Goal: Task Accomplishment & Management: Complete application form

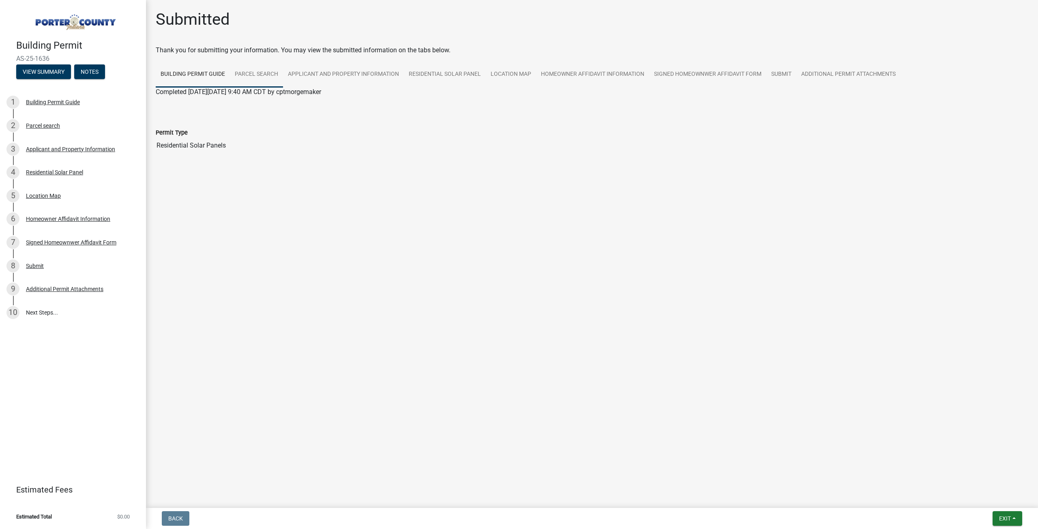
click at [266, 75] on link "Parcel search" at bounding box center [256, 75] width 53 height 26
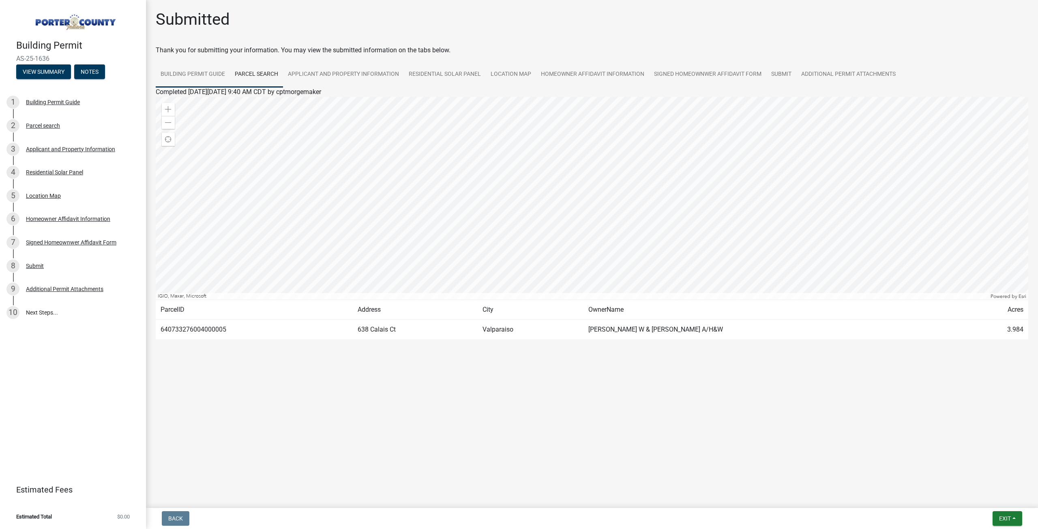
click at [214, 71] on link "Building Permit Guide" at bounding box center [193, 75] width 74 height 26
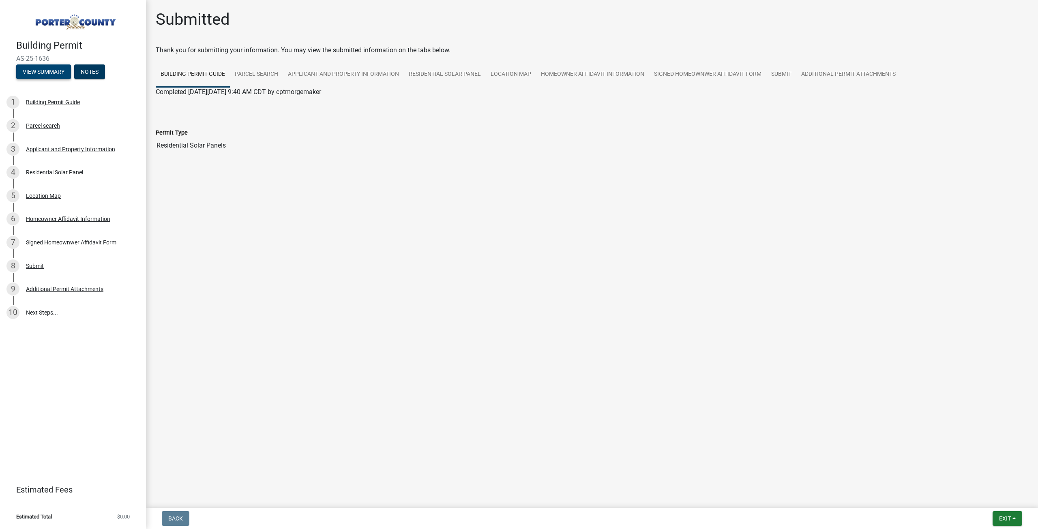
click at [52, 75] on button "View Summary" at bounding box center [43, 71] width 55 height 15
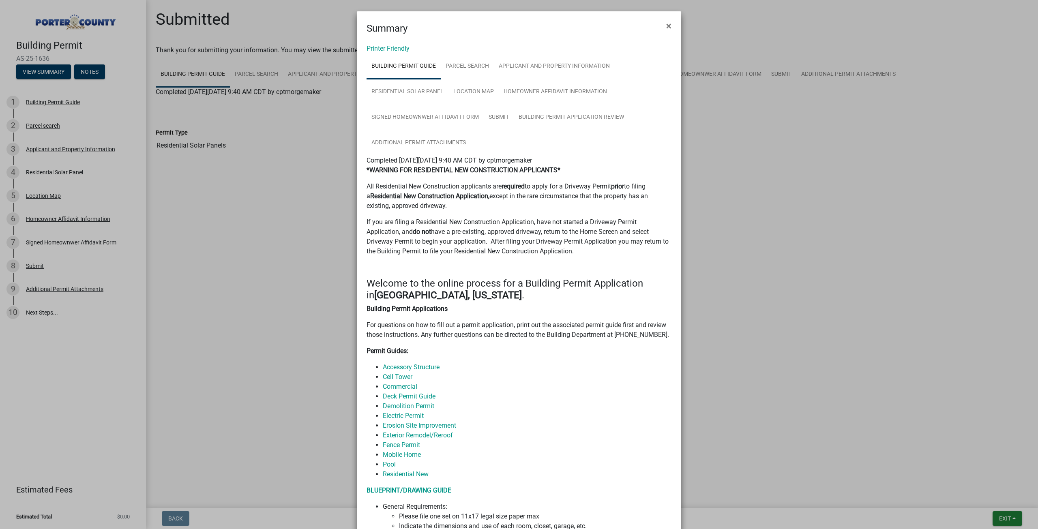
click at [52, 74] on ngb-modal-window "Summary × Printer Friendly Building Permit Guide Parcel search Applicant and Pr…" at bounding box center [519, 264] width 1038 height 529
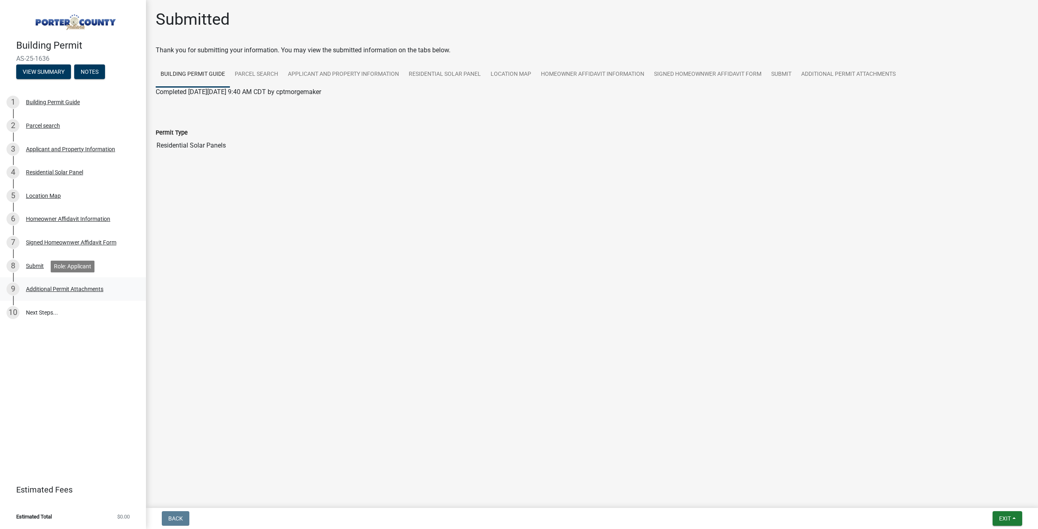
click at [58, 286] on div "Additional Permit Attachments" at bounding box center [64, 289] width 77 height 6
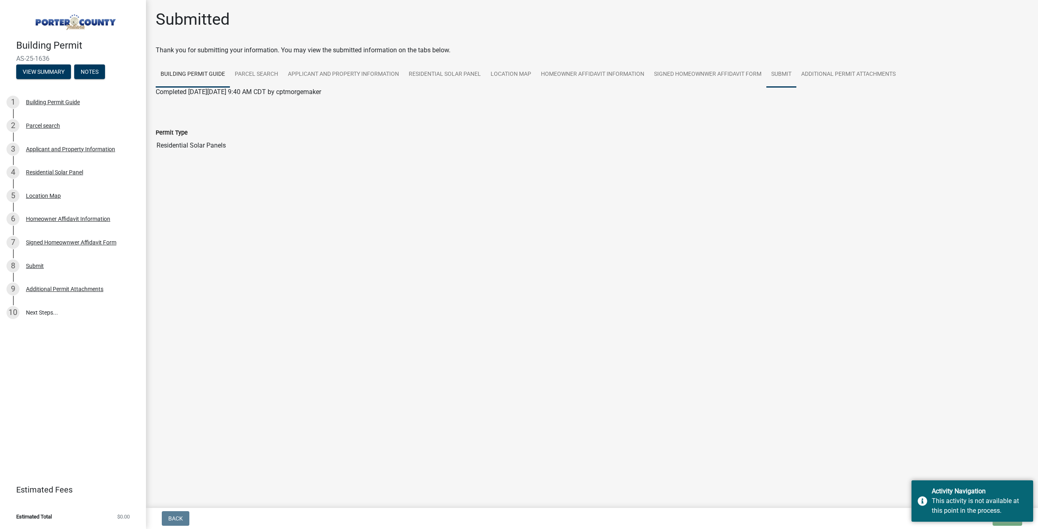
click at [778, 77] on link "Submit" at bounding box center [781, 75] width 30 height 26
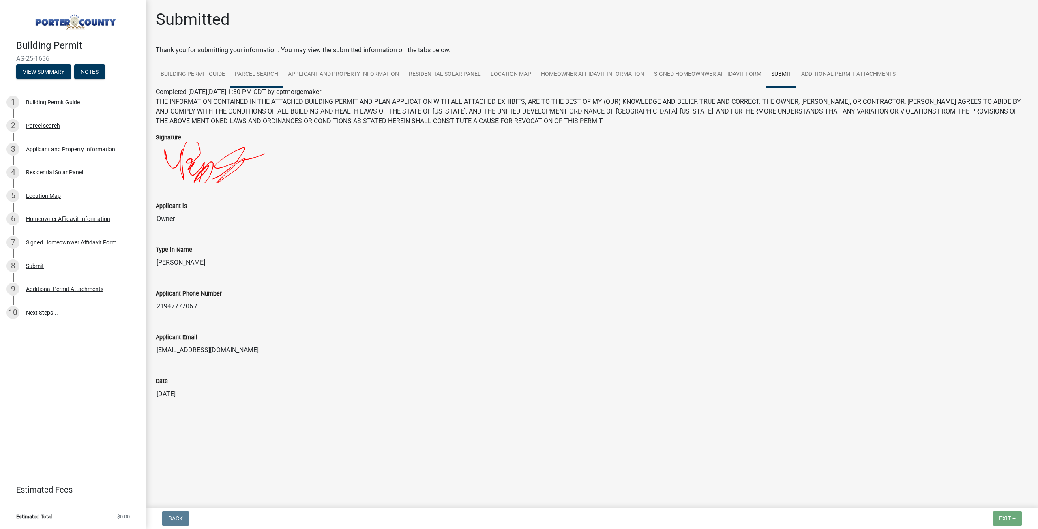
drag, startPoint x: 264, startPoint y: 71, endPoint x: 275, endPoint y: 66, distance: 11.4
click at [264, 71] on link "Parcel search" at bounding box center [256, 75] width 53 height 26
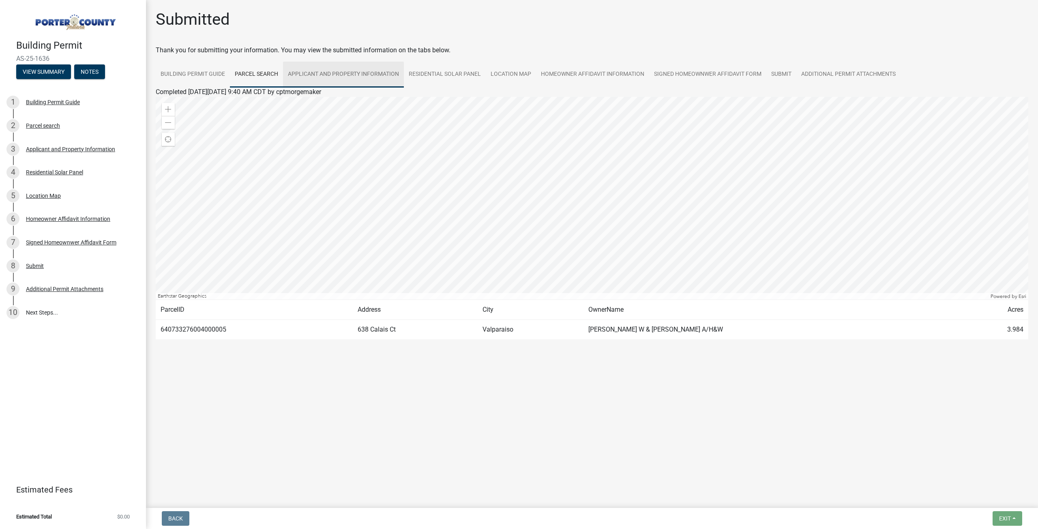
click at [374, 81] on link "Applicant and Property Information" at bounding box center [343, 75] width 121 height 26
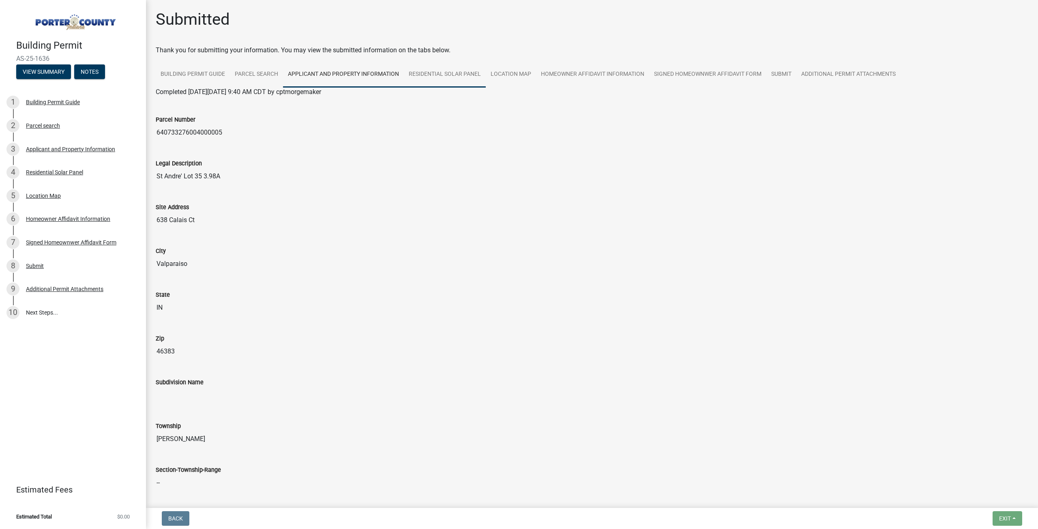
click at [455, 73] on link "Residential Solar Panel" at bounding box center [445, 75] width 82 height 26
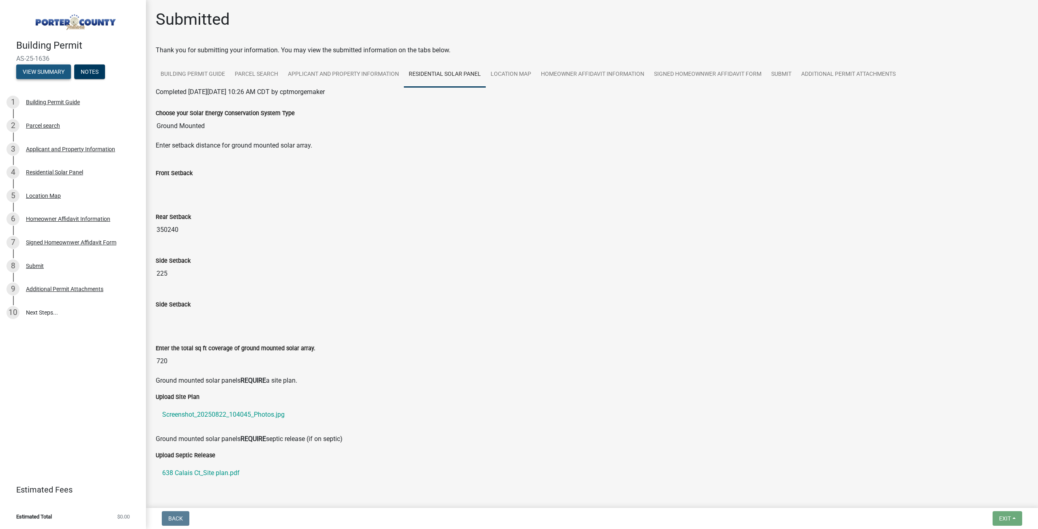
click at [54, 71] on button "View Summary" at bounding box center [43, 71] width 55 height 15
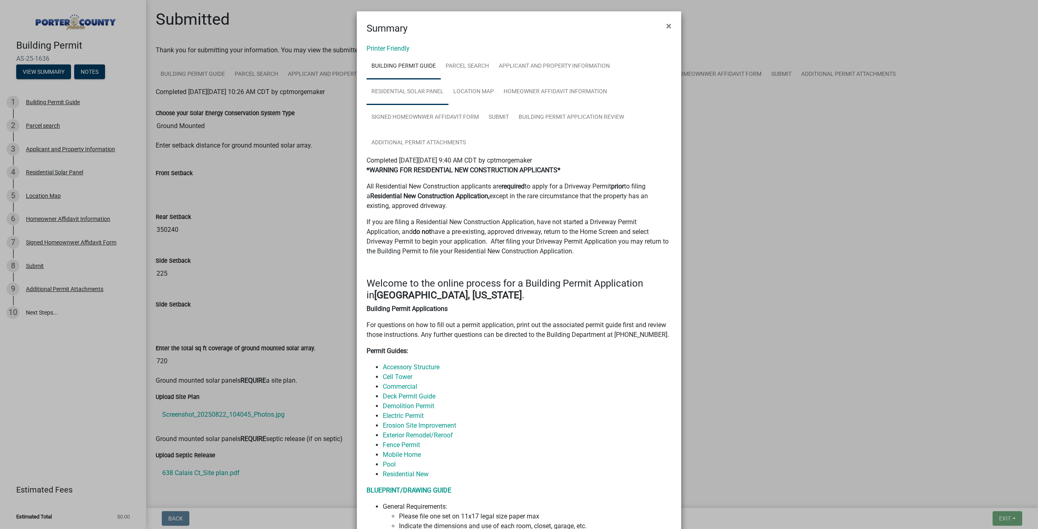
click at [415, 89] on link "Residential Solar Panel" at bounding box center [407, 92] width 82 height 26
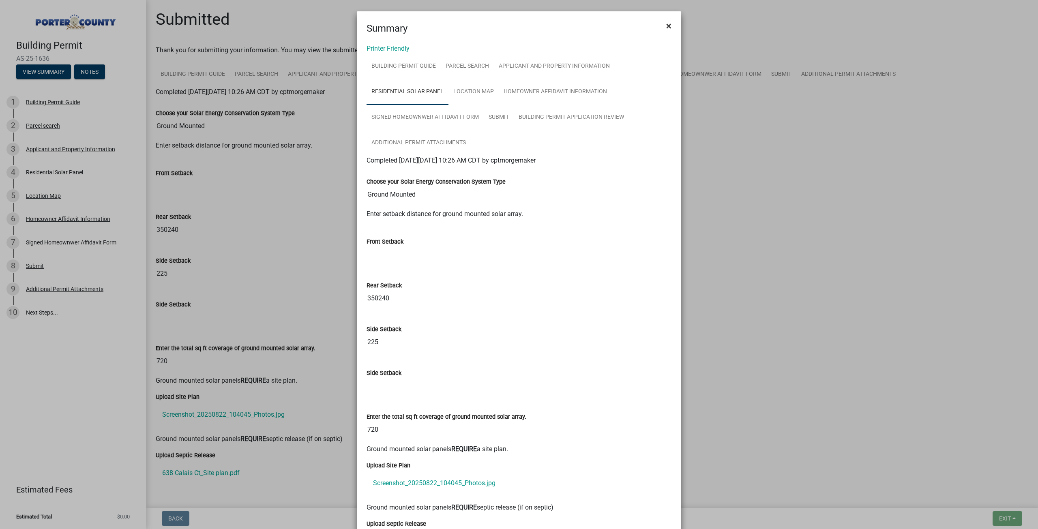
click at [666, 28] on span "×" at bounding box center [668, 25] width 5 height 11
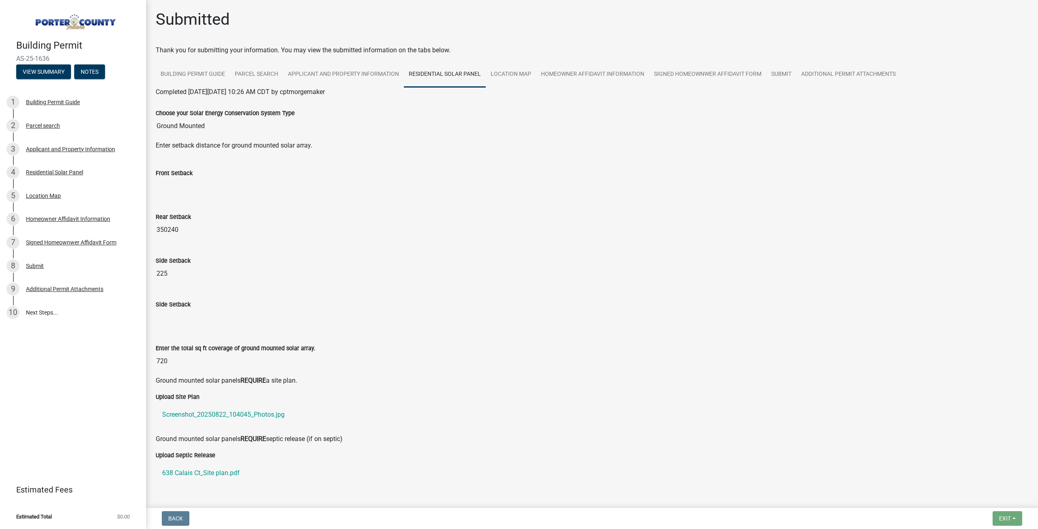
click at [184, 184] on input "Front Setback" at bounding box center [592, 186] width 872 height 16
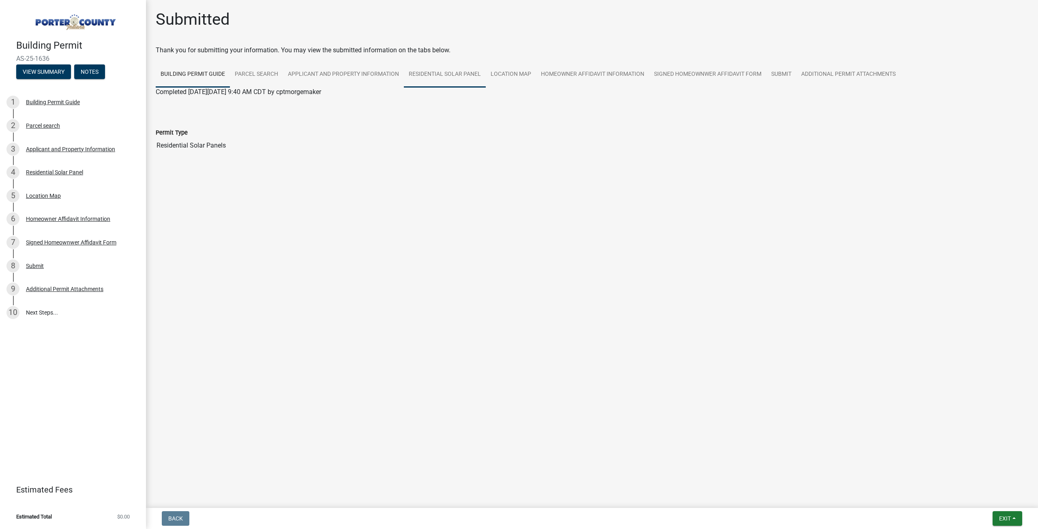
click at [420, 68] on link "Residential Solar Panel" at bounding box center [445, 75] width 82 height 26
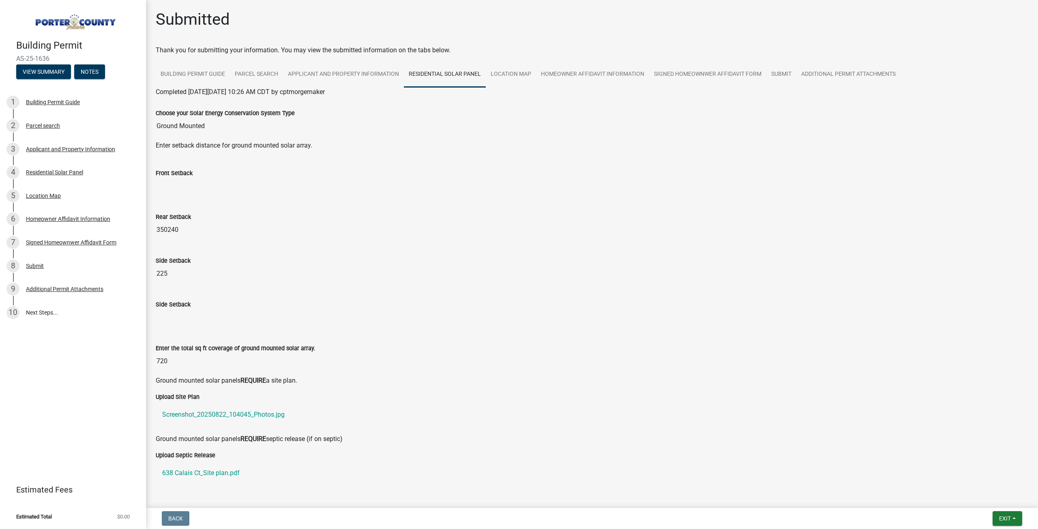
click at [166, 231] on input "350240" at bounding box center [592, 230] width 872 height 16
click at [166, 232] on input "350240" at bounding box center [592, 230] width 872 height 16
click at [249, 223] on input "350240" at bounding box center [592, 230] width 872 height 16
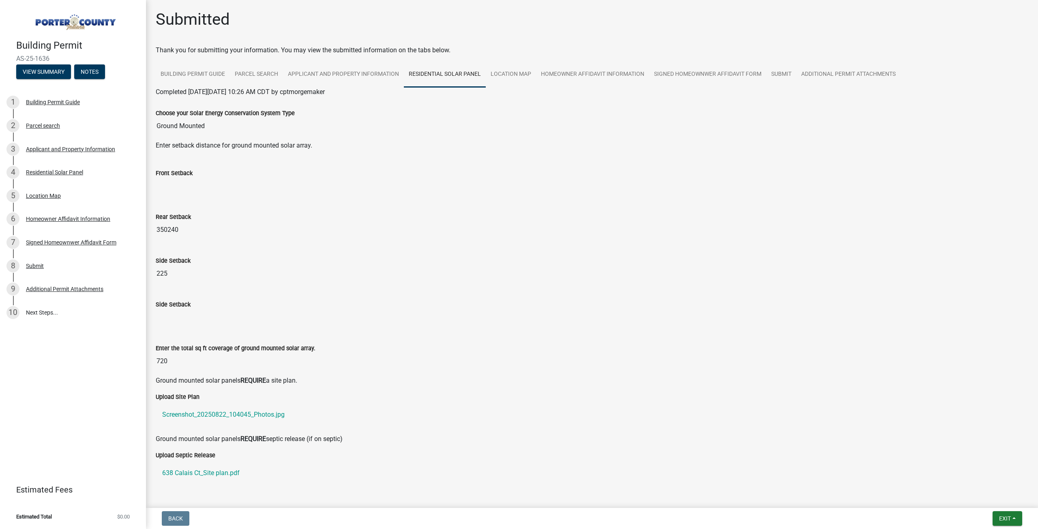
click at [167, 229] on input "350240" at bounding box center [592, 230] width 872 height 16
click at [199, 230] on input "350240" at bounding box center [592, 230] width 872 height 16
click at [167, 229] on input "350240" at bounding box center [592, 230] width 872 height 16
click at [173, 194] on input "Front Setback" at bounding box center [592, 186] width 872 height 16
click at [174, 226] on input "350240" at bounding box center [592, 230] width 872 height 16
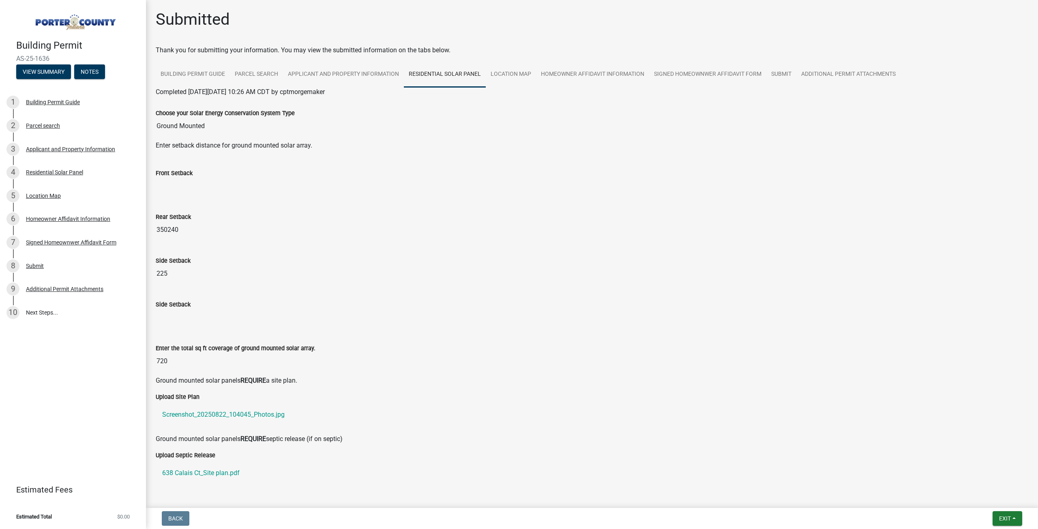
click at [168, 231] on input "350240" at bounding box center [592, 230] width 872 height 16
click at [218, 230] on input "350240" at bounding box center [592, 230] width 872 height 16
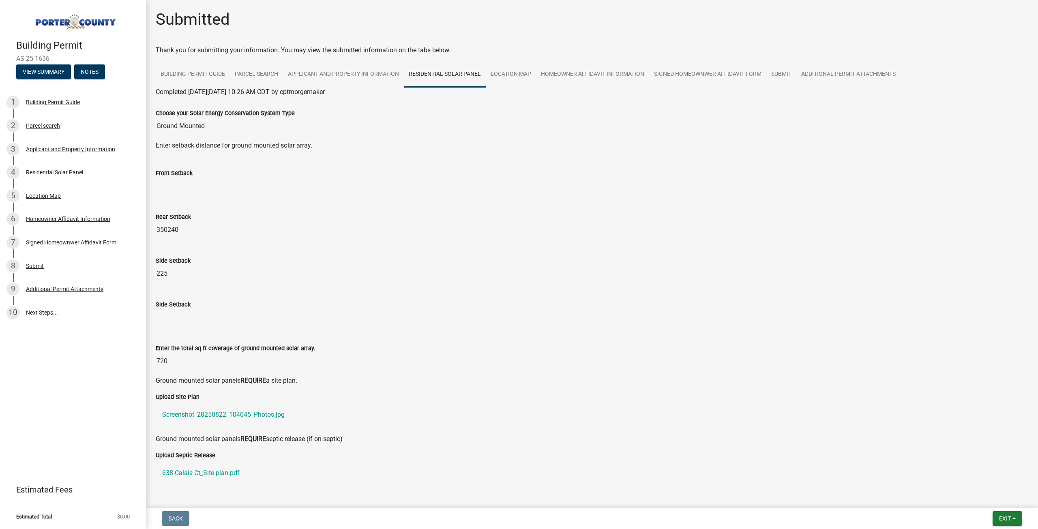
click at [193, 231] on input "350240" at bounding box center [592, 230] width 872 height 16
click at [159, 230] on input "350240" at bounding box center [592, 230] width 872 height 16
click at [166, 229] on input "350240" at bounding box center [592, 230] width 872 height 16
click at [170, 229] on input "350240" at bounding box center [592, 230] width 872 height 16
click at [59, 290] on div "Additional Permit Attachments" at bounding box center [64, 289] width 77 height 6
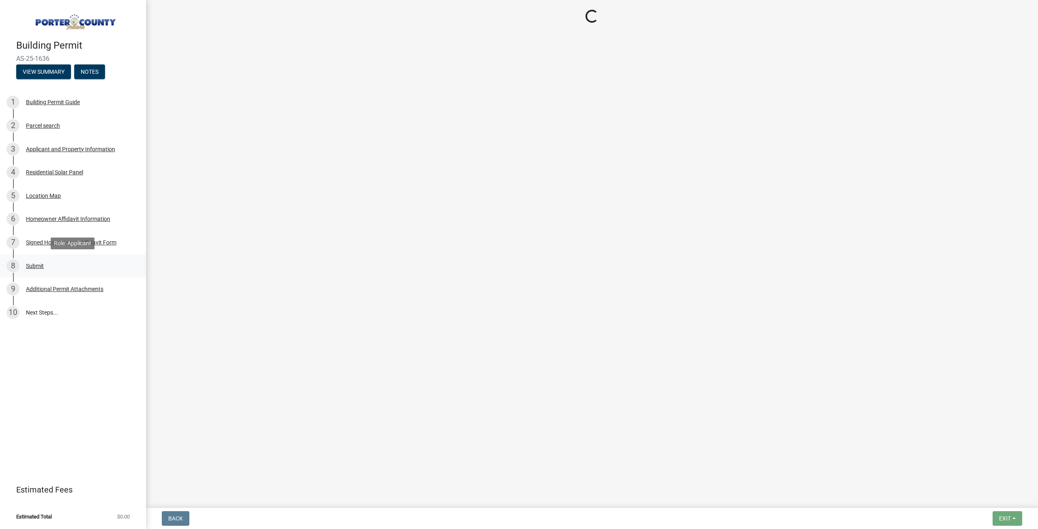
click at [35, 268] on div "Submit" at bounding box center [35, 266] width 18 height 6
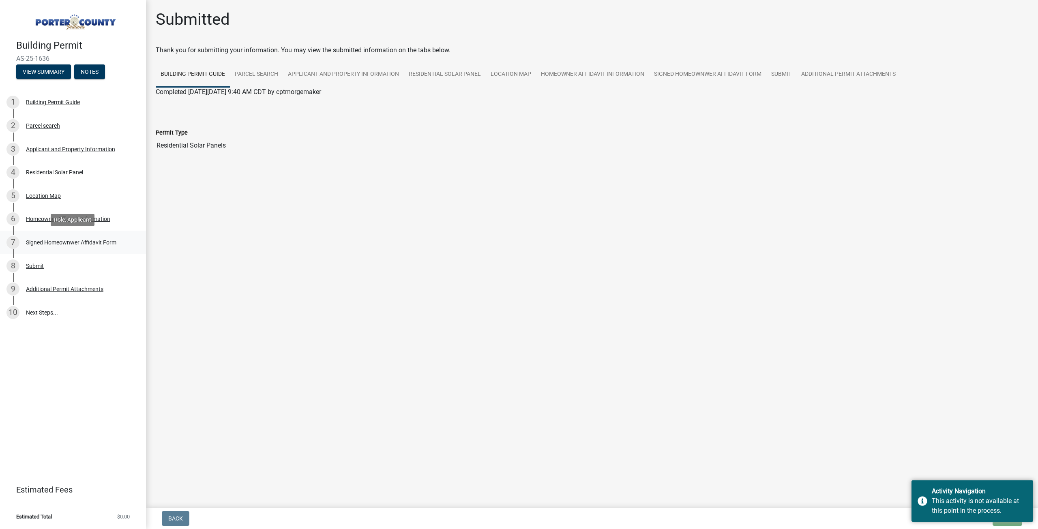
click at [45, 243] on div "Signed Homeownwer Affidavit Form" at bounding box center [71, 243] width 90 height 6
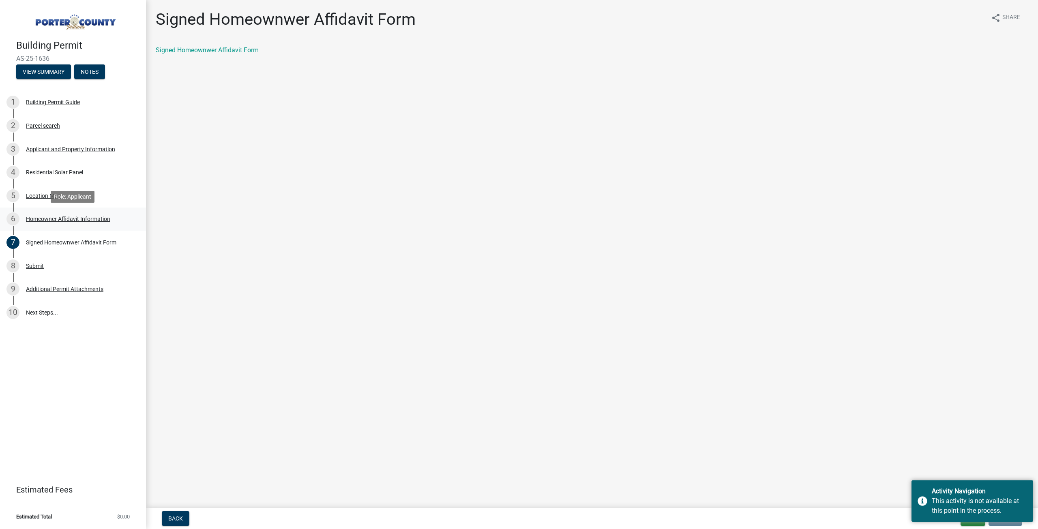
click at [86, 221] on div "Homeowner Affidavit Information" at bounding box center [68, 219] width 84 height 6
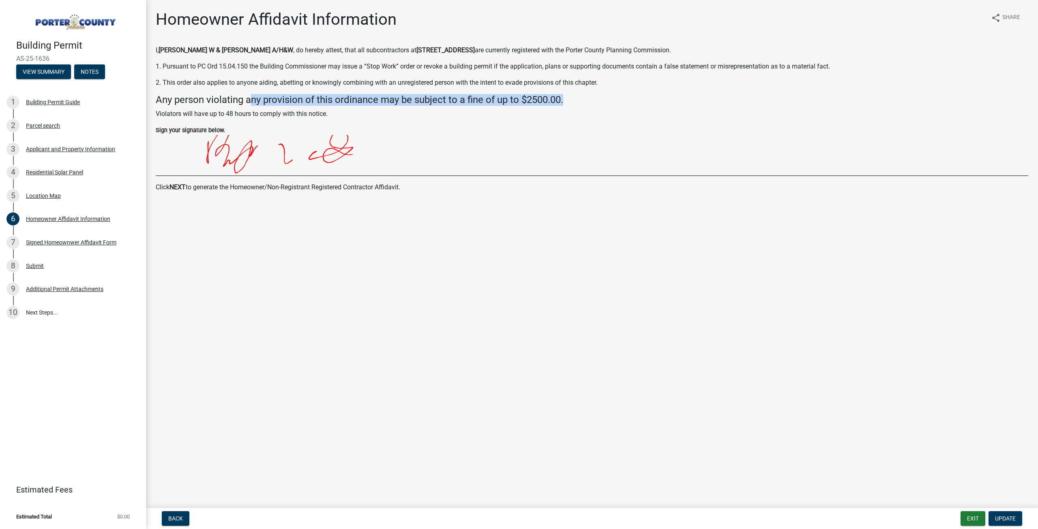
drag, startPoint x: 251, startPoint y: 105, endPoint x: 606, endPoint y: 94, distance: 354.8
click at [606, 94] on h4 "Any person violating any provision of this ordinance may be subject to a fine o…" at bounding box center [592, 100] width 872 height 12
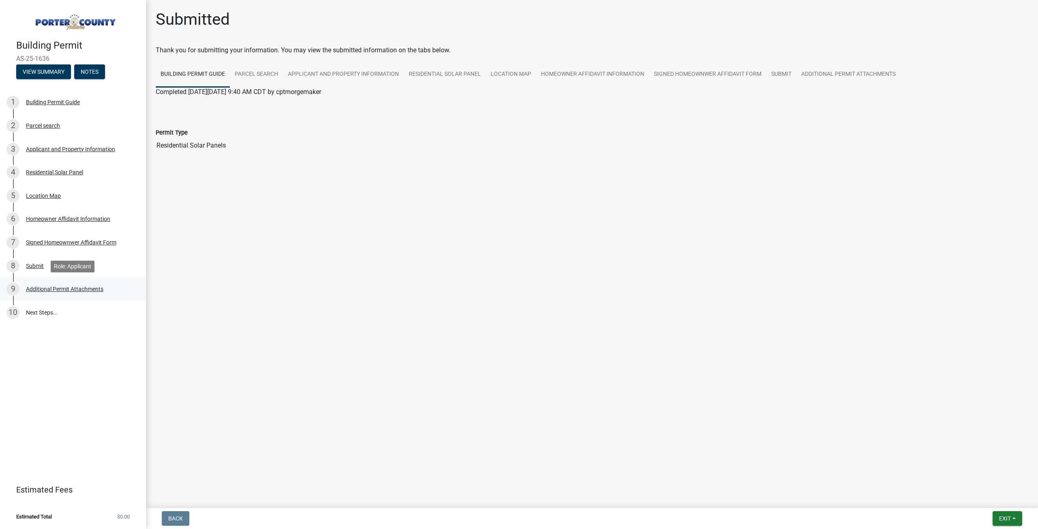
click at [55, 282] on link "9 Additional Permit Attachments" at bounding box center [73, 289] width 146 height 24
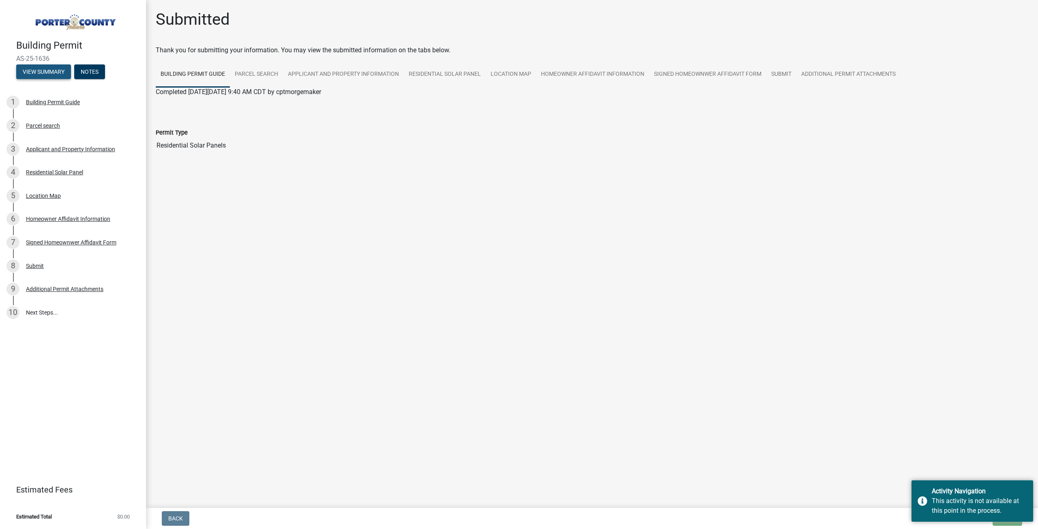
click at [53, 77] on button "View Summary" at bounding box center [43, 71] width 55 height 15
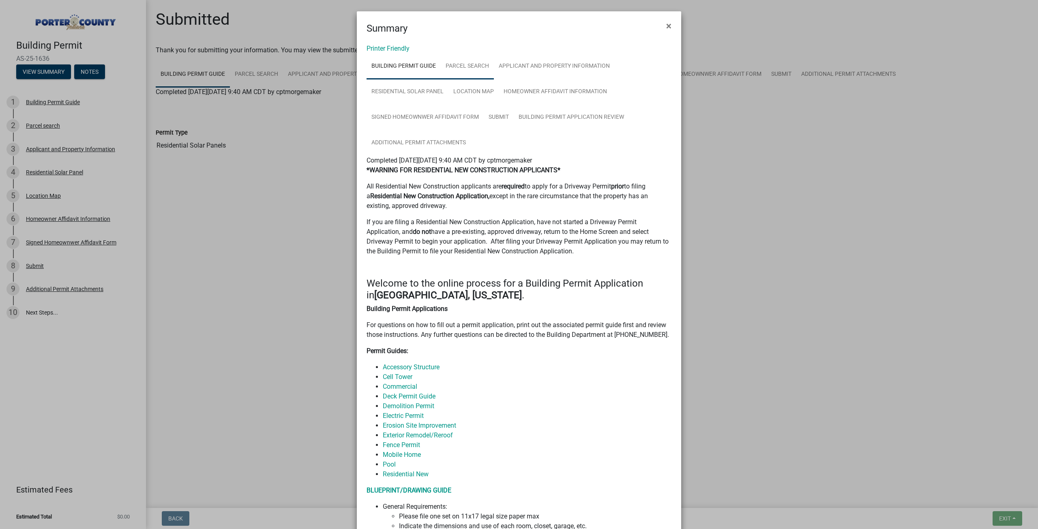
click at [454, 71] on link "Parcel search" at bounding box center [467, 67] width 53 height 26
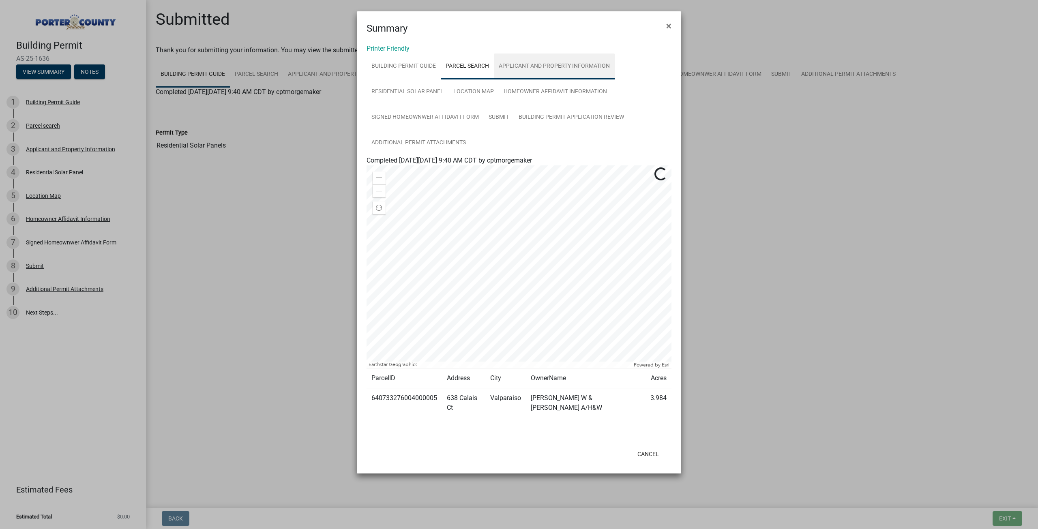
click at [539, 65] on link "Applicant and Property Information" at bounding box center [554, 67] width 121 height 26
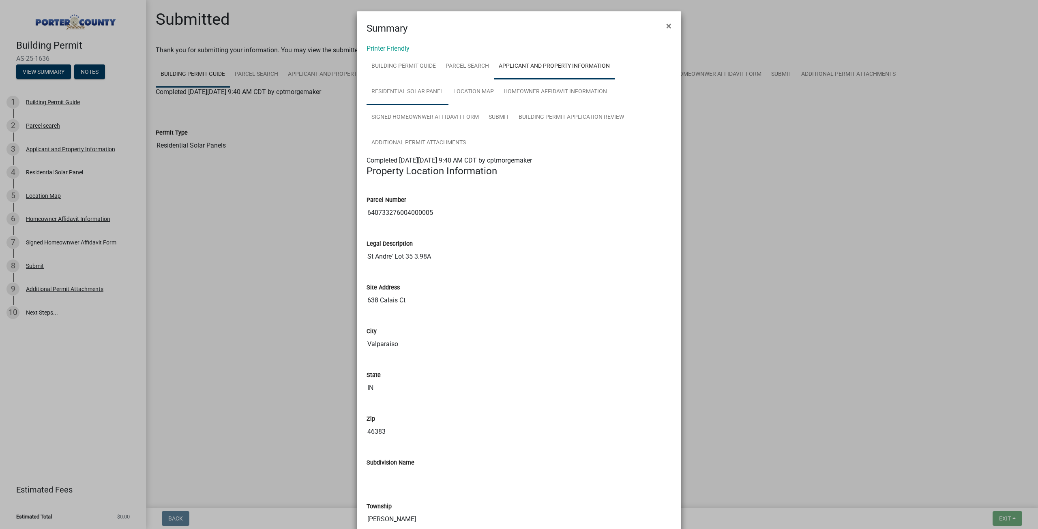
click at [401, 89] on link "Residential Solar Panel" at bounding box center [407, 92] width 82 height 26
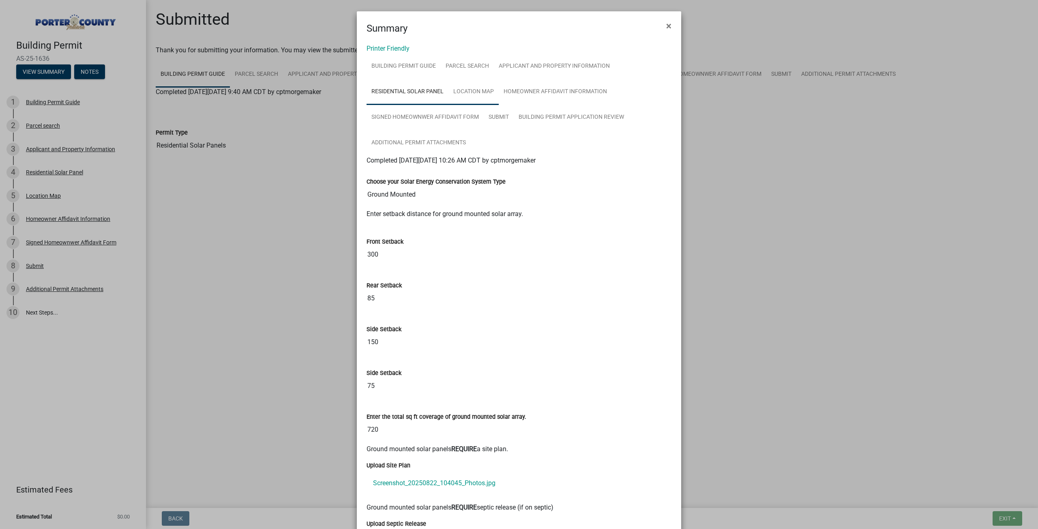
click at [489, 95] on link "Location Map" at bounding box center [473, 92] width 50 height 26
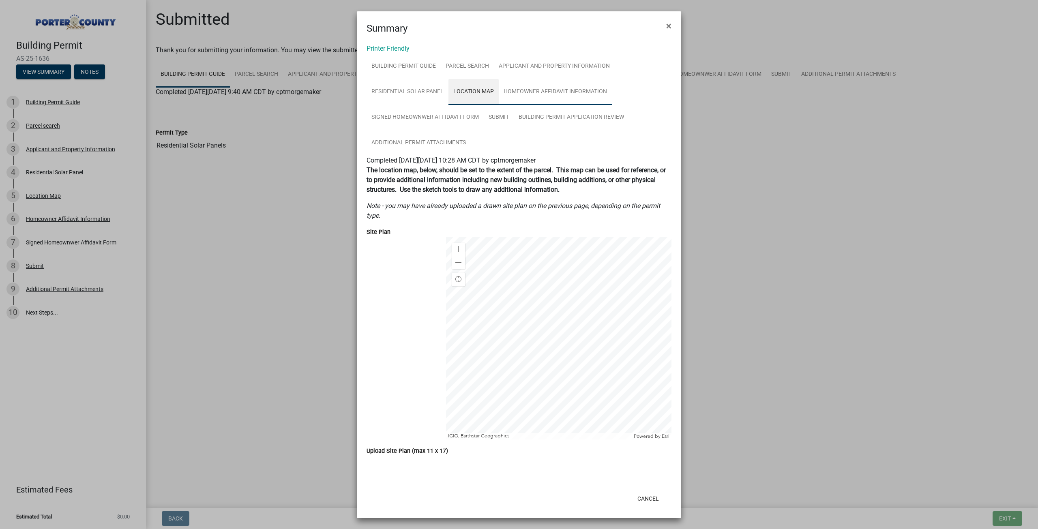
click at [543, 91] on link "Homeowner Affidavit Information" at bounding box center [555, 92] width 113 height 26
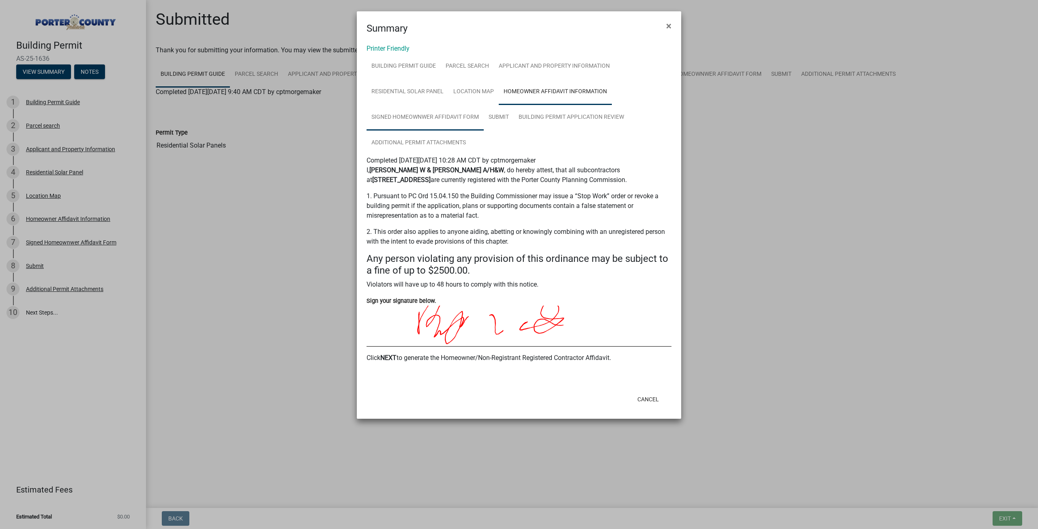
drag, startPoint x: 442, startPoint y: 116, endPoint x: 465, endPoint y: 111, distance: 23.1
click at [442, 116] on link "Signed Homeownwer Affidavit Form" at bounding box center [424, 118] width 117 height 26
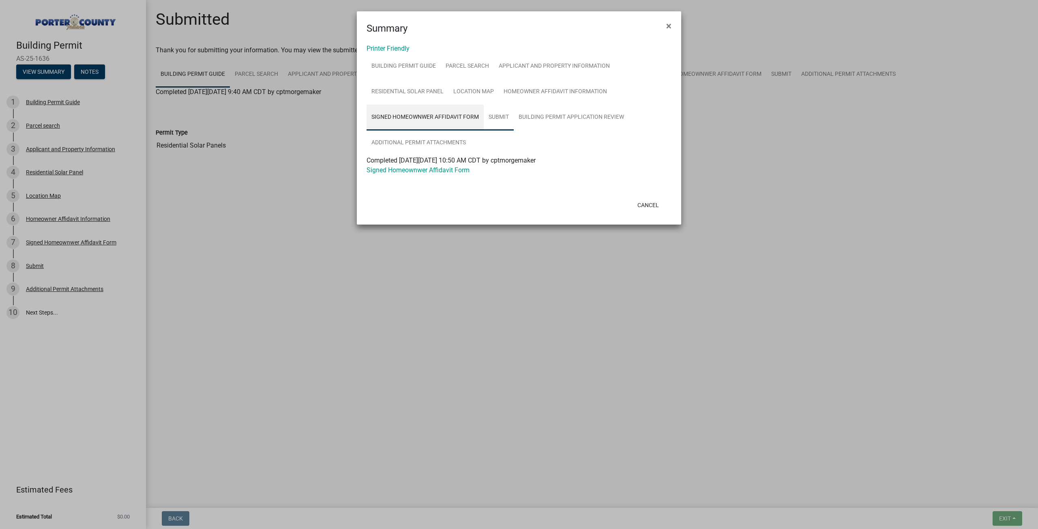
click at [493, 113] on link "Submit" at bounding box center [499, 118] width 30 height 26
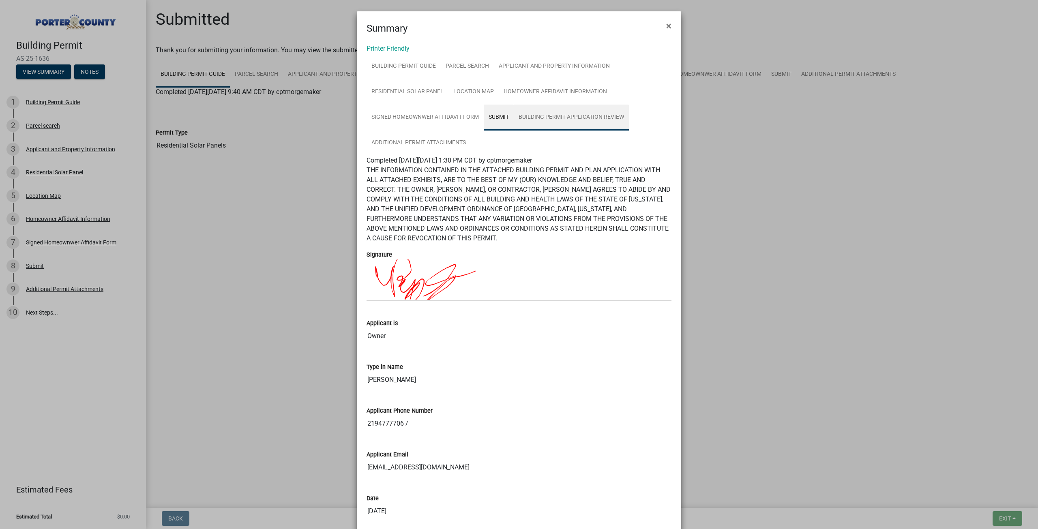
click at [576, 122] on link "Building Permit Application Review" at bounding box center [571, 118] width 115 height 26
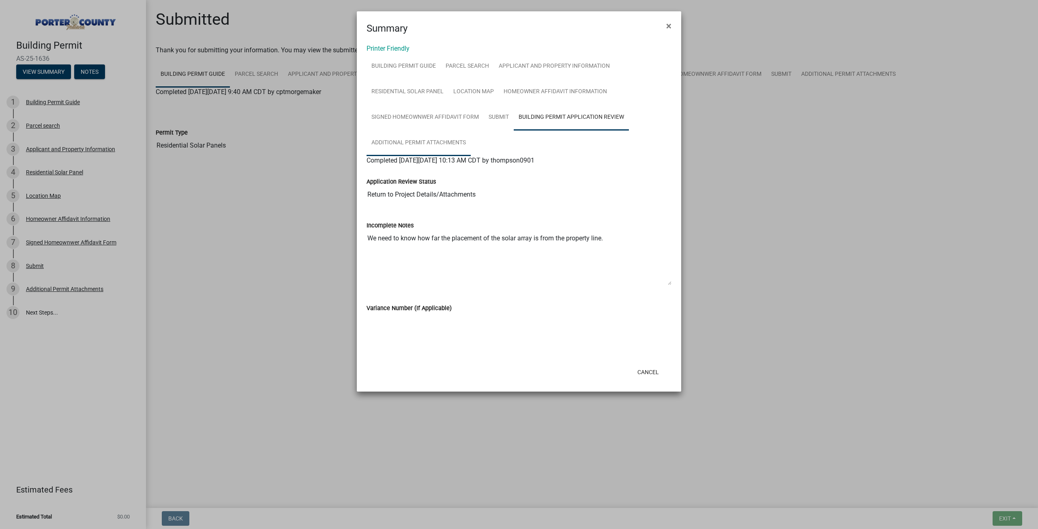
click at [405, 143] on link "Additional Permit Attachments" at bounding box center [418, 143] width 104 height 26
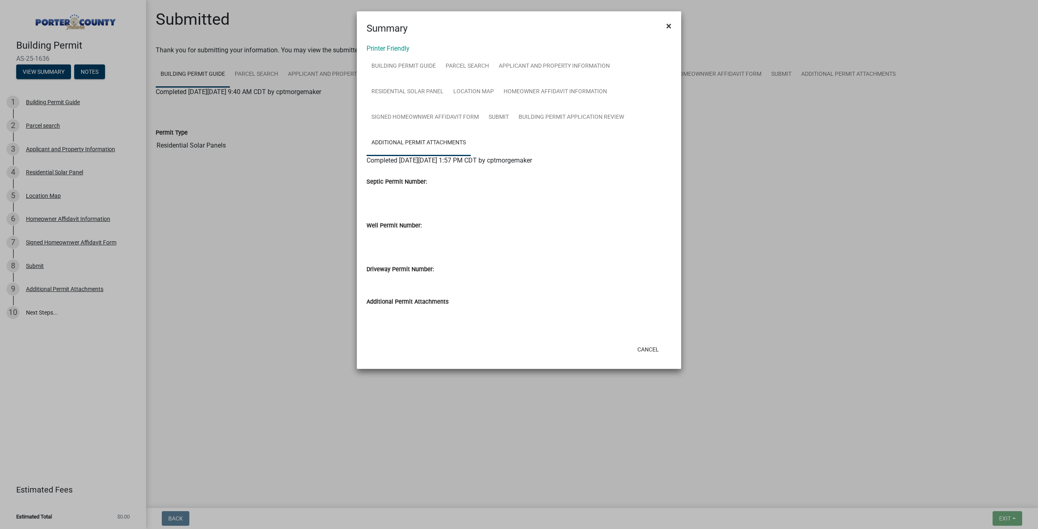
click at [666, 30] on span "×" at bounding box center [668, 25] width 5 height 11
